Goal: Use online tool/utility

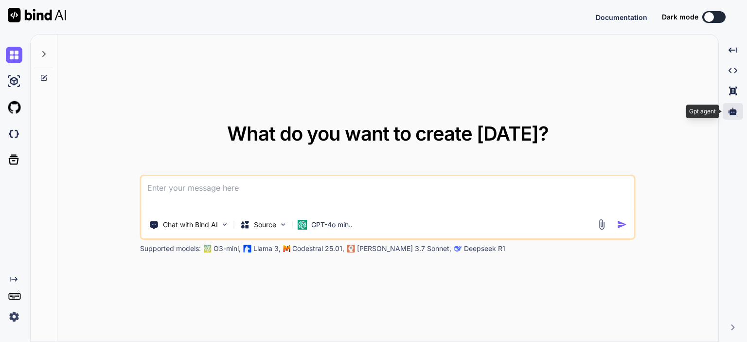
click at [733, 112] on icon at bounding box center [732, 111] width 9 height 9
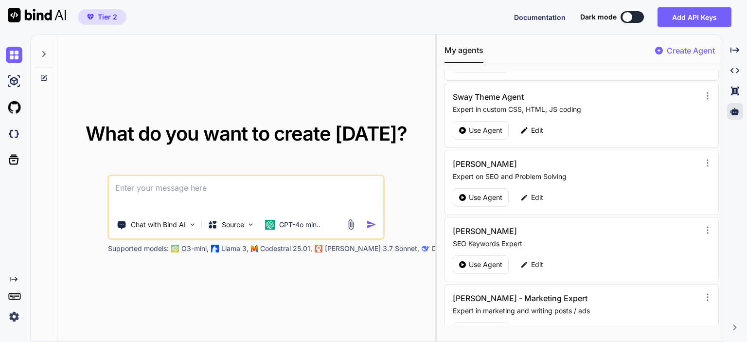
scroll to position [146, 0]
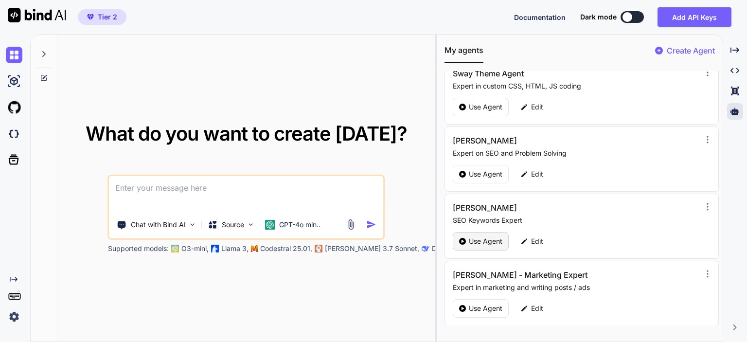
click at [477, 241] on p "Use Agent" at bounding box center [486, 241] width 34 height 10
type textarea "x"
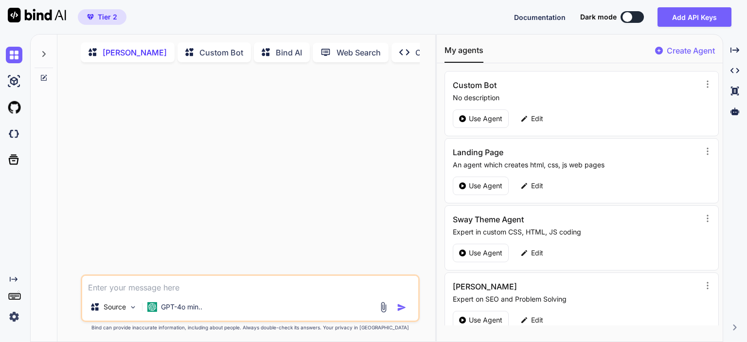
click at [46, 55] on icon at bounding box center [44, 54] width 8 height 8
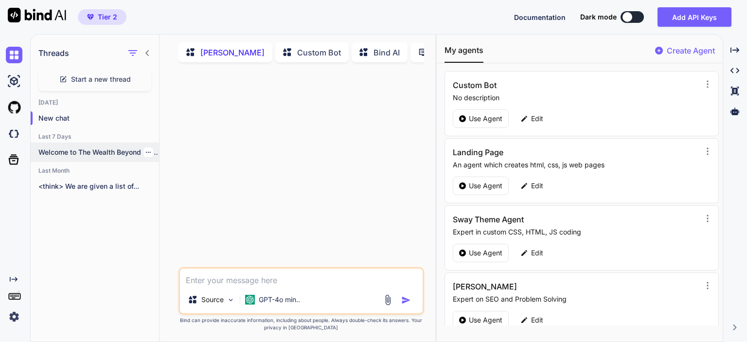
click at [99, 155] on p "Welcome to The Wealth Beyond Debt Show!..." at bounding box center [98, 152] width 121 height 10
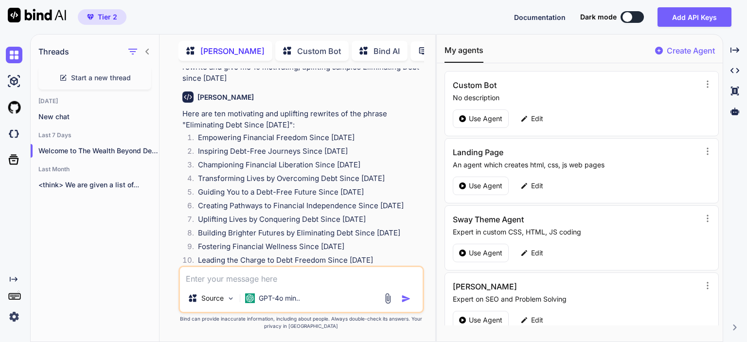
scroll to position [1260, 0]
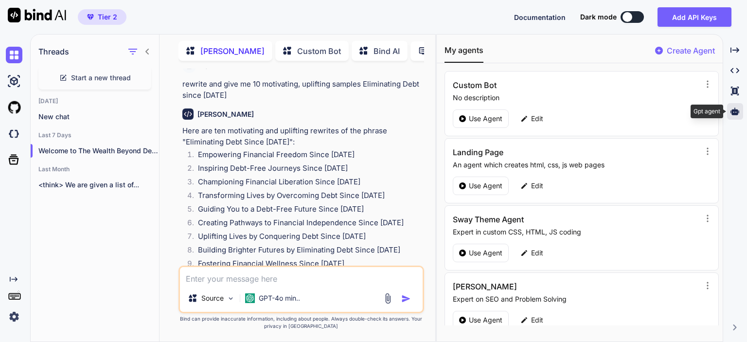
click at [730, 110] on icon at bounding box center [734, 111] width 9 height 9
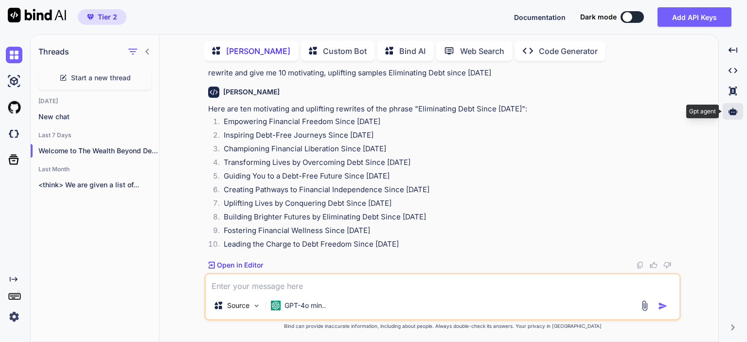
click at [731, 110] on icon at bounding box center [732, 110] width 9 height 7
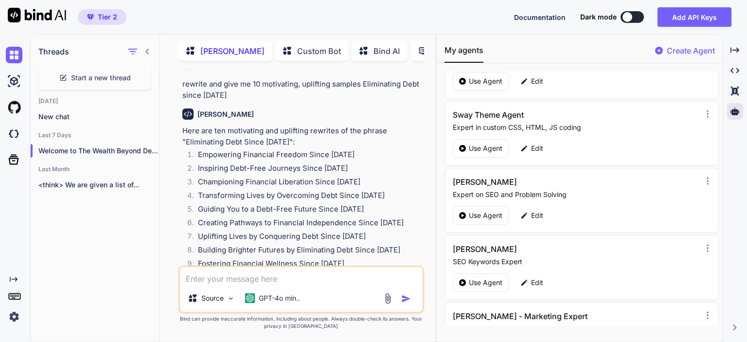
scroll to position [146, 0]
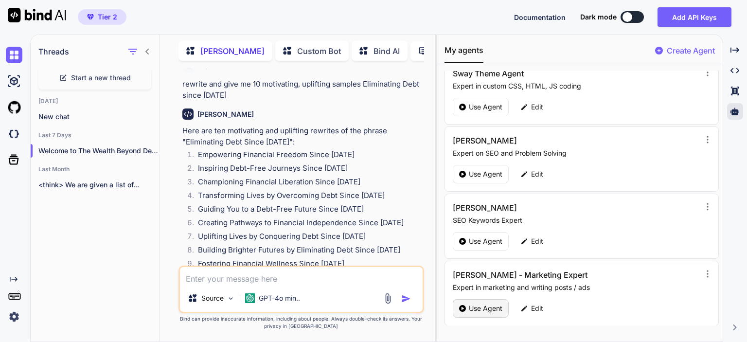
click at [478, 305] on p "Use Agent" at bounding box center [486, 308] width 34 height 10
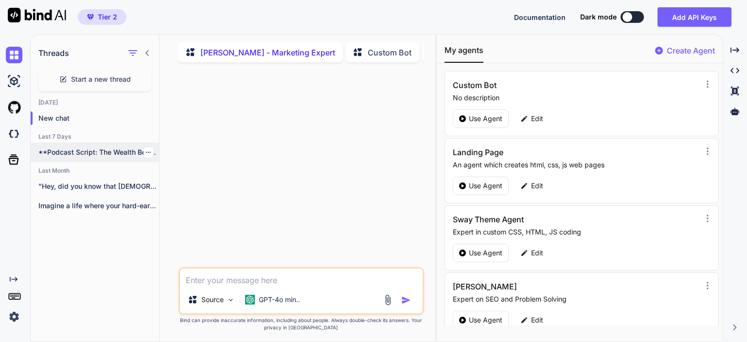
click at [82, 152] on p "**Podcast Script: The Wealth Beyond Debt Show**..." at bounding box center [98, 152] width 121 height 10
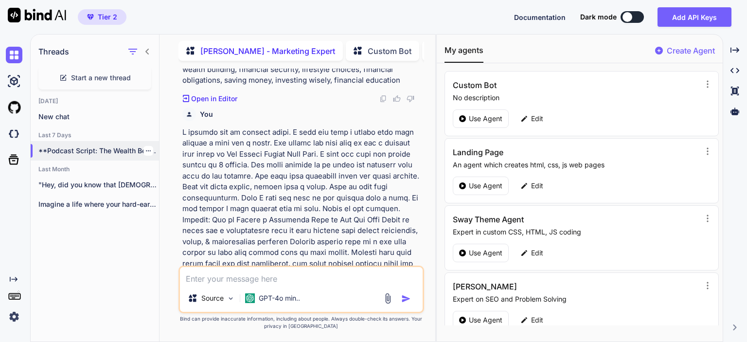
scroll to position [1789, 0]
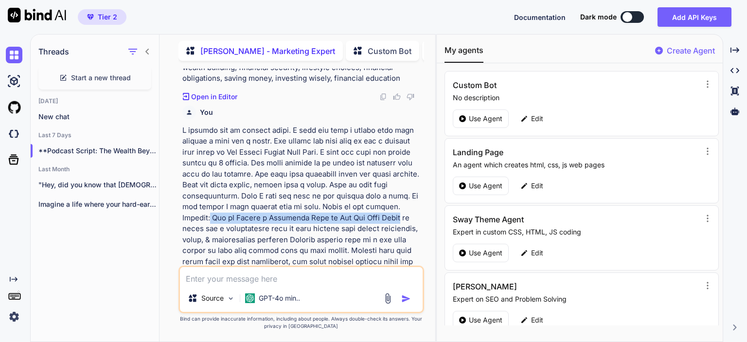
drag, startPoint x: 209, startPoint y: 184, endPoint x: 391, endPoint y: 184, distance: 181.3
click at [260, 276] on textarea at bounding box center [301, 275] width 243 height 17
paste textarea "How to Create a Financial Plan to Pay Off Debt"
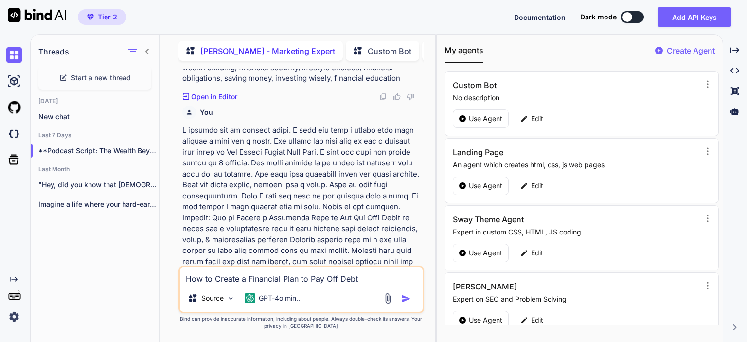
drag, startPoint x: 246, startPoint y: 281, endPoint x: 187, endPoint y: 281, distance: 59.8
click at [187, 281] on textarea "How to Create a Financial Plan to Pay Off Debt" at bounding box center [301, 275] width 243 height 17
drag, startPoint x: 187, startPoint y: 279, endPoint x: 311, endPoint y: 279, distance: 123.9
click at [311, 279] on textarea "Financial Plan to Pay Off Debt" at bounding box center [301, 275] width 243 height 17
click at [185, 278] on textarea "Financial Plan to Pay Off Debt" at bounding box center [301, 275] width 243 height 17
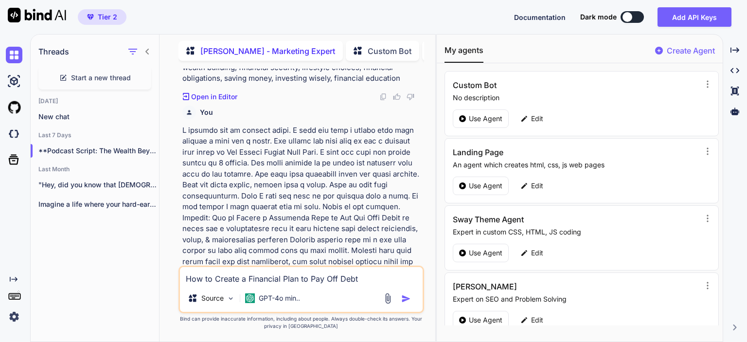
click at [360, 279] on textarea "How to Create a Financial Plan to Pay Off Debt" at bounding box center [301, 275] width 243 height 17
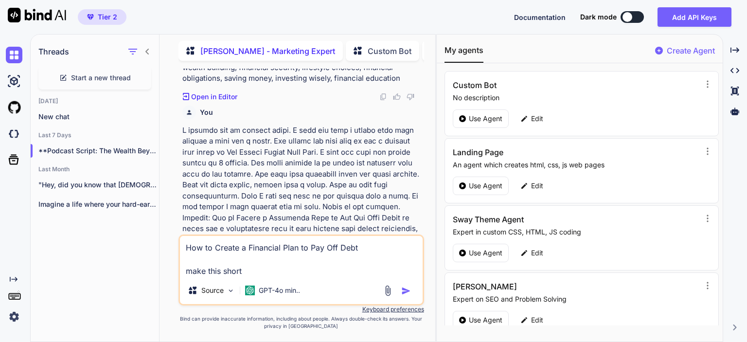
type textarea "How to Create a Financial Plan to Pay Off Debt make this short."
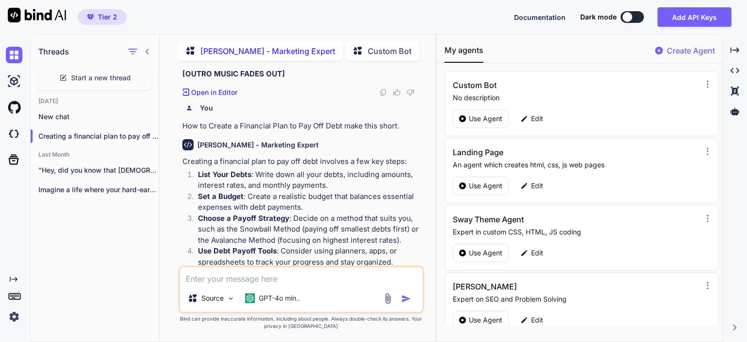
scroll to position [4345, 0]
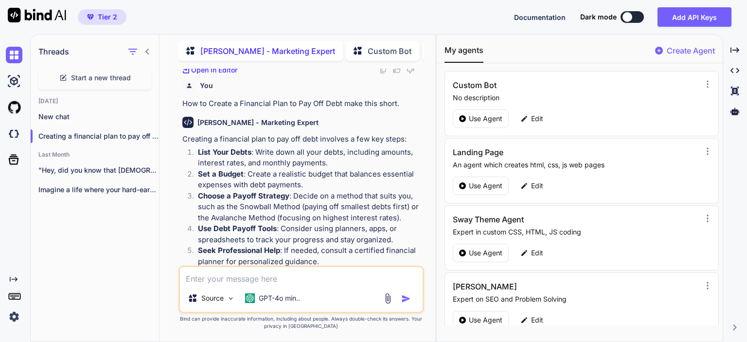
click at [235, 282] on textarea at bounding box center [301, 275] width 243 height 17
paste textarea "Financial Plan to Pay Off Debt"
type textarea "Financial Plan to Pay Off Debt"
drag, startPoint x: 198, startPoint y: 130, endPoint x: 286, endPoint y: 131, distance: 88.0
click at [286, 191] on strong "Choose a Payoff Strategy" at bounding box center [243, 195] width 91 height 9
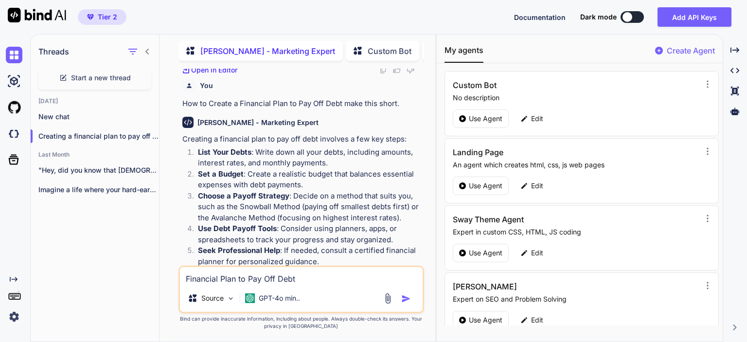
click at [301, 277] on textarea "Financial Plan to Pay Off Debt" at bounding box center [301, 275] width 243 height 17
drag, startPoint x: 301, startPoint y: 277, endPoint x: 192, endPoint y: 277, distance: 108.9
click at [192, 277] on textarea "Financial Plan to Pay Off Debt" at bounding box center [301, 275] width 243 height 17
